Goal: Complete application form

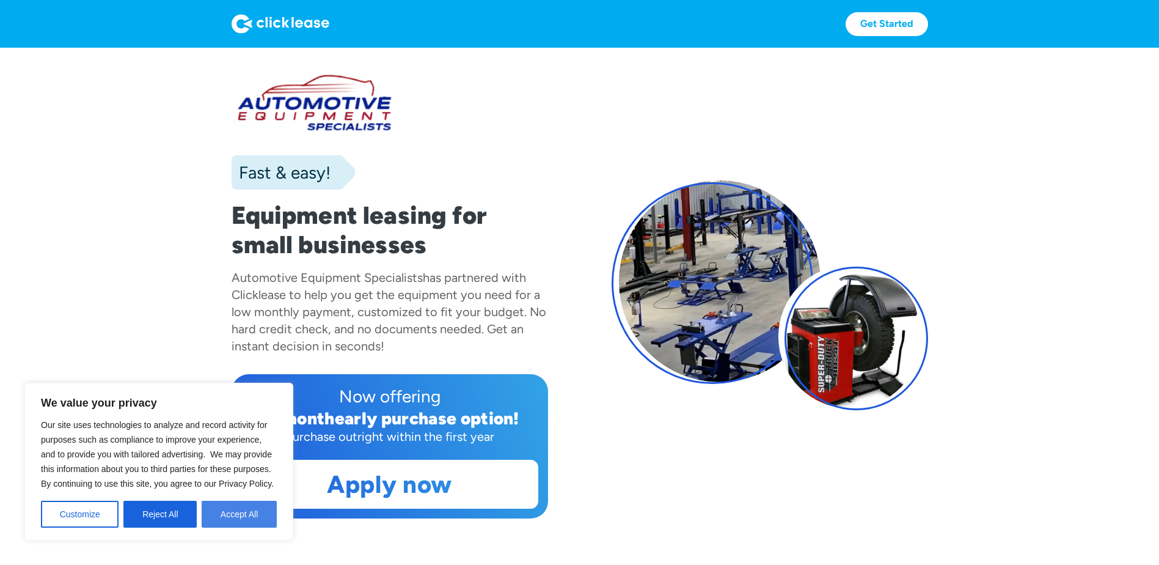
click at [247, 519] on button "Accept All" at bounding box center [239, 513] width 75 height 27
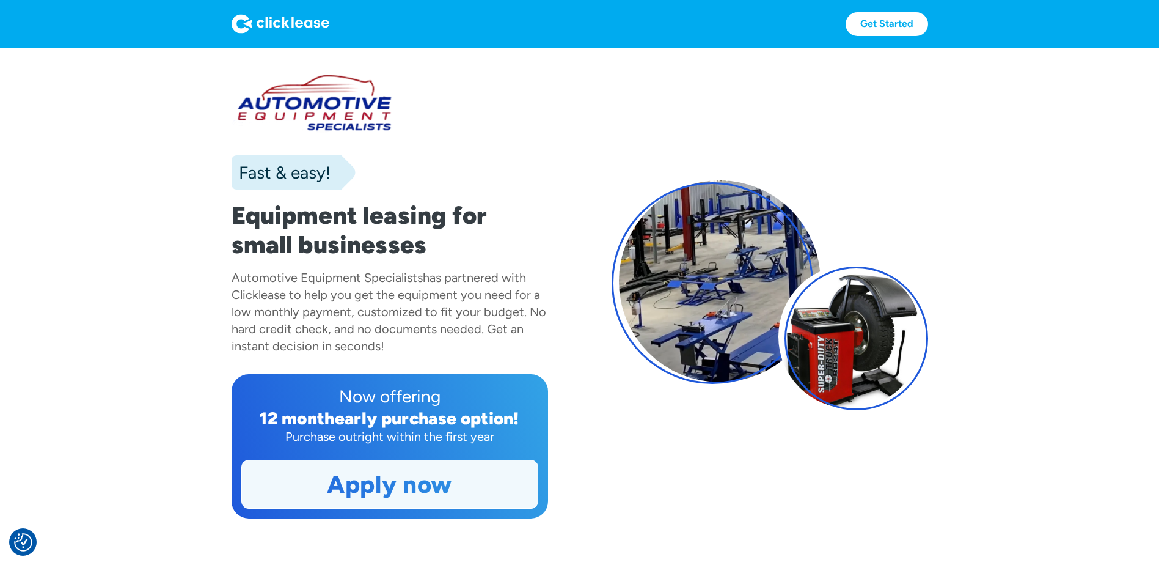
click at [452, 497] on link "Apply now" at bounding box center [390, 484] width 296 height 48
